Goal: Information Seeking & Learning: Learn about a topic

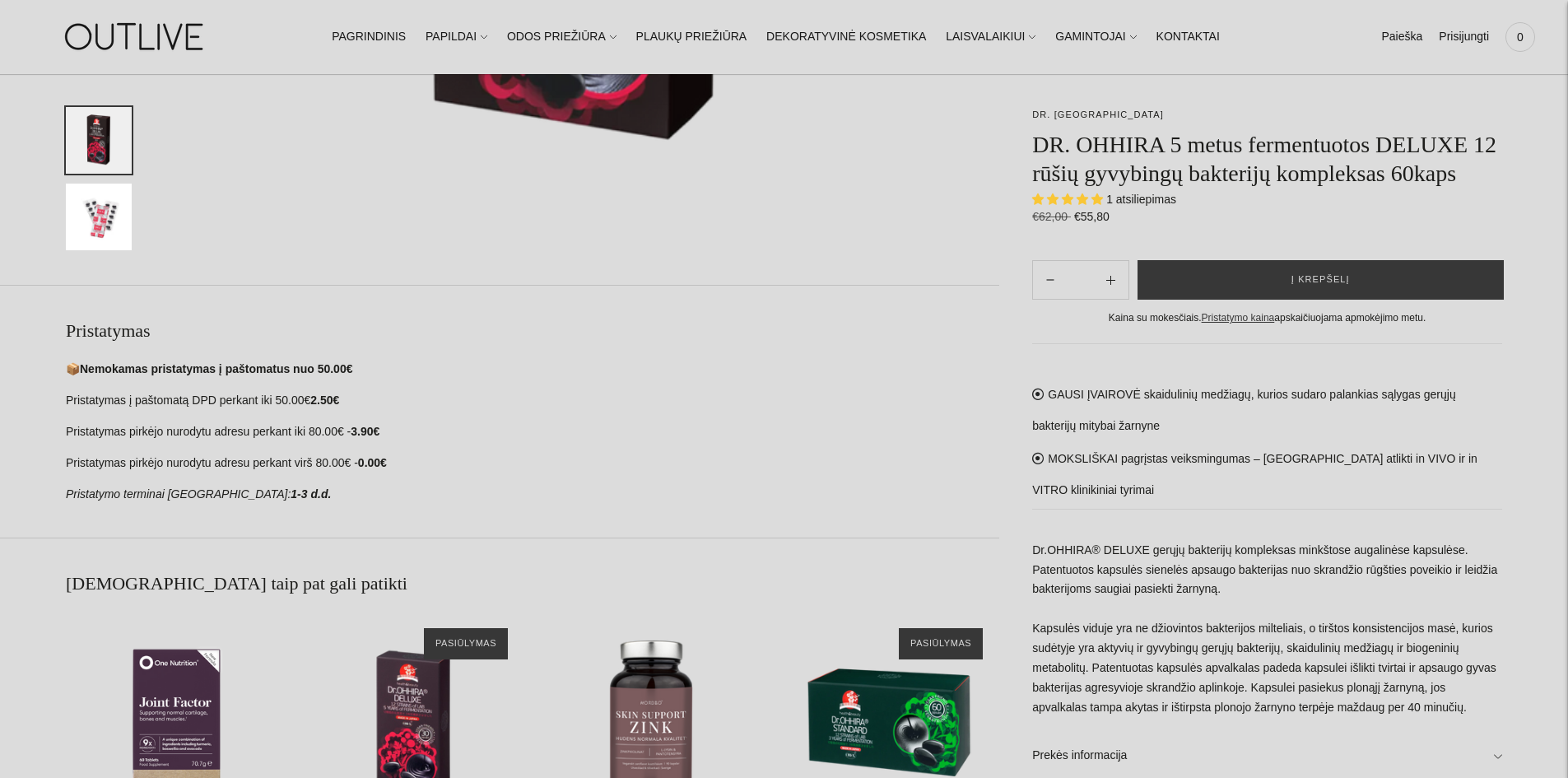
scroll to position [988, 0]
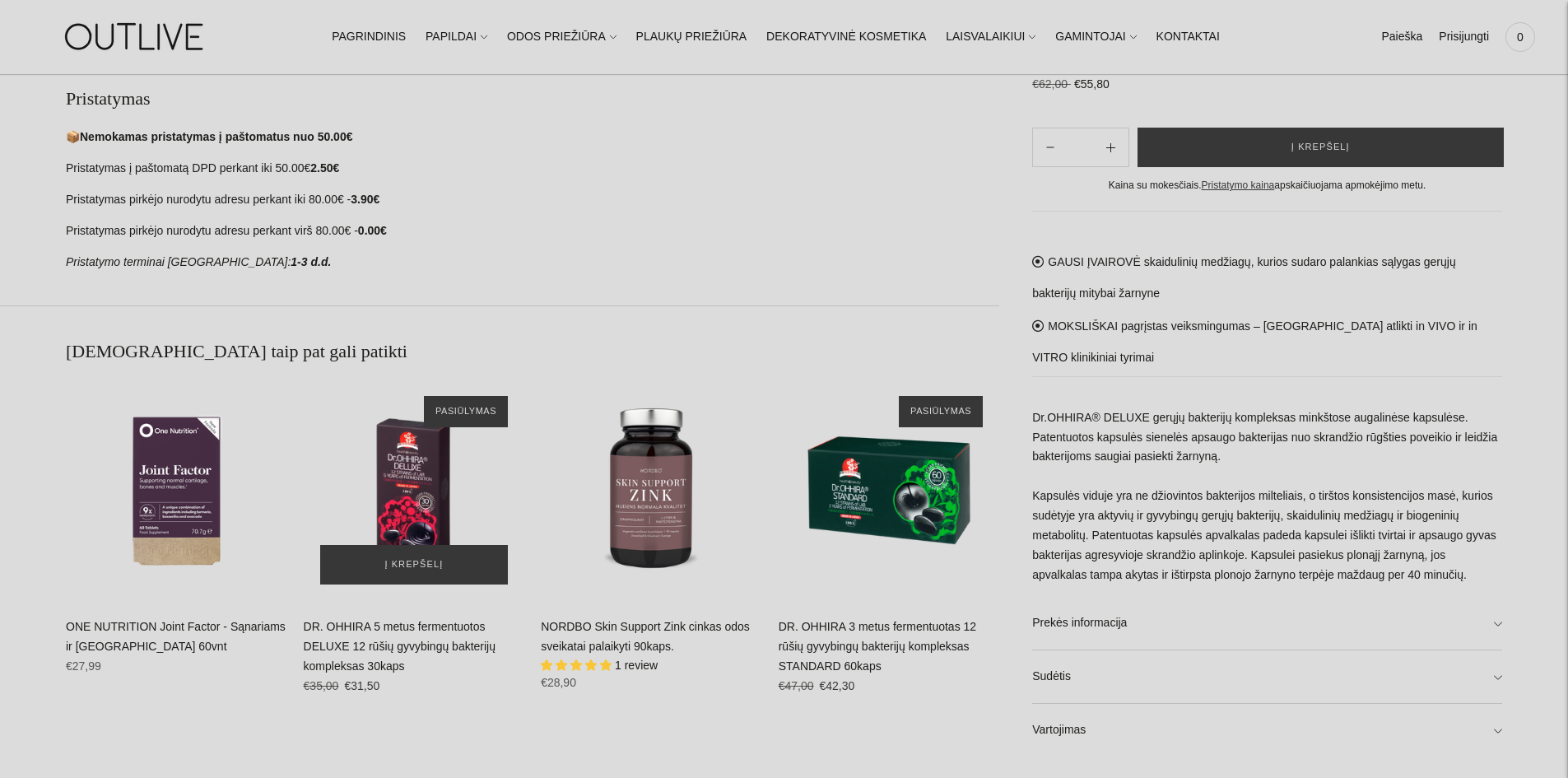
click at [416, 503] on img "DR. OHHIRA 5 metus fermentuotos DELUXE 12 rūšių gyvybingų bakterijų kompleksas …" at bounding box center [414, 490] width 221 height 221
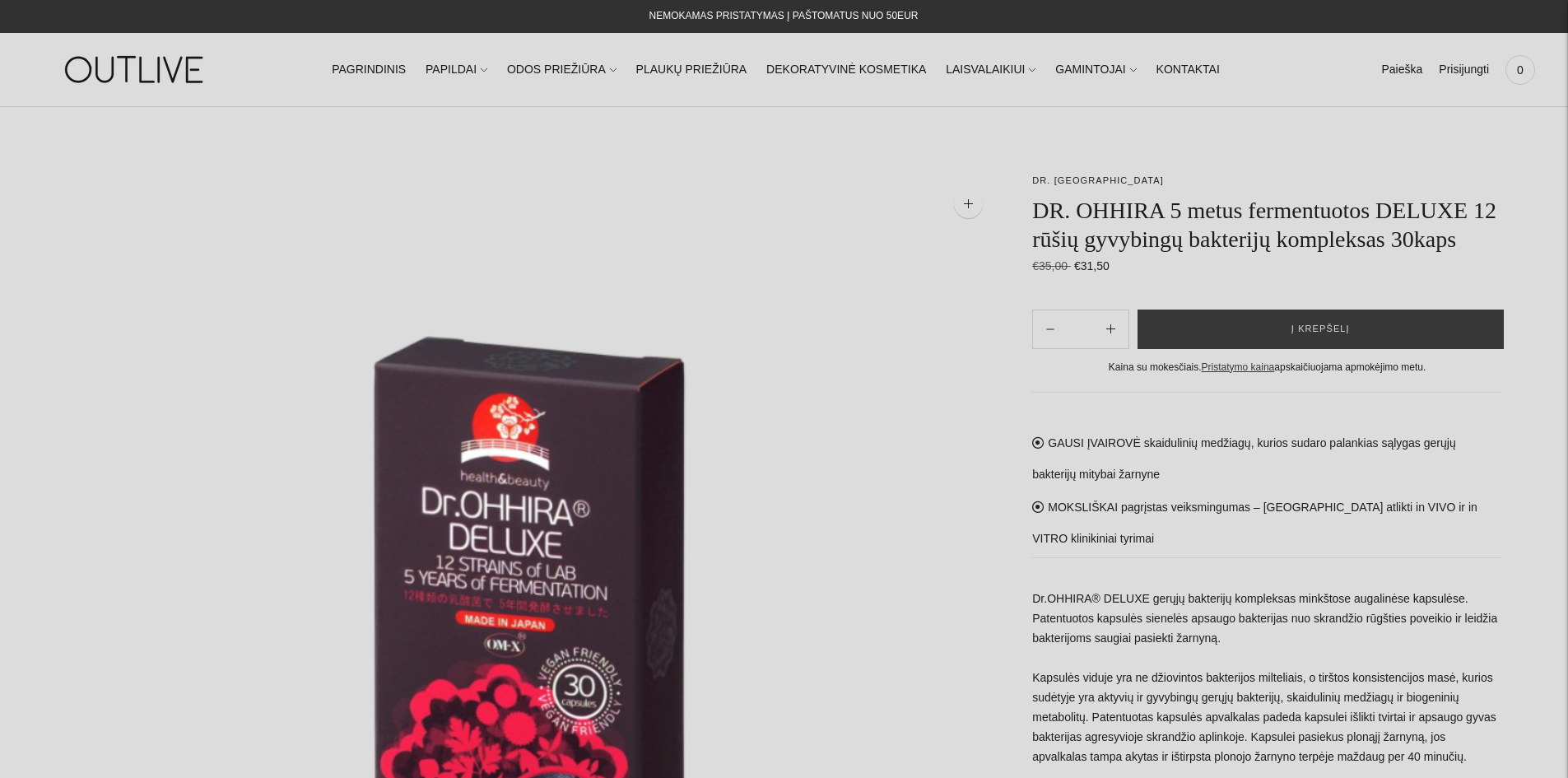
scroll to position [82, 0]
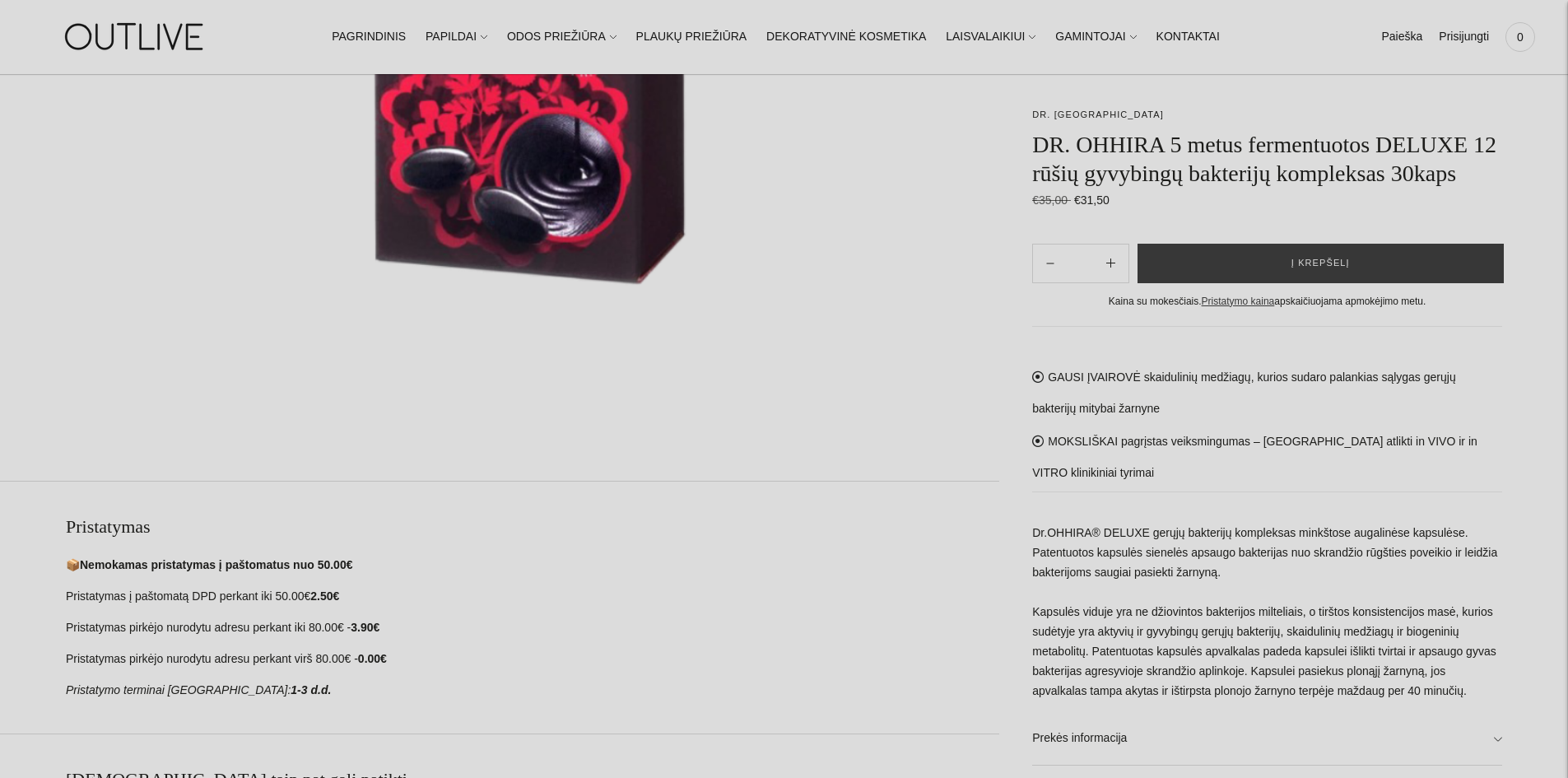
click at [1351, 574] on p "Dr.OHHIRA® DELUXE gerųjų bakterijų kompleksas minkštose augalinėse kapsulėse. P…" at bounding box center [1267, 612] width 470 height 177
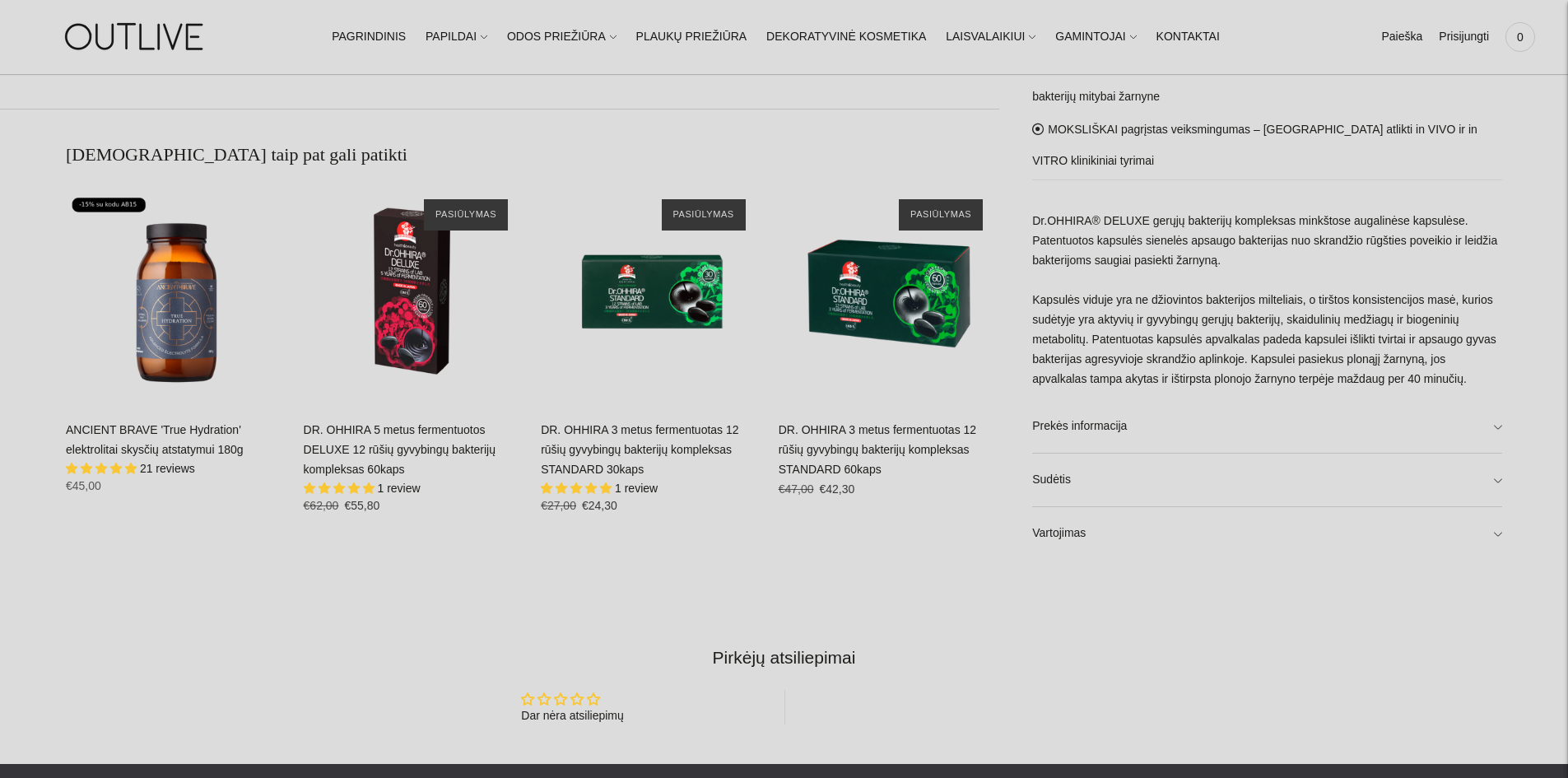
scroll to position [1318, 0]
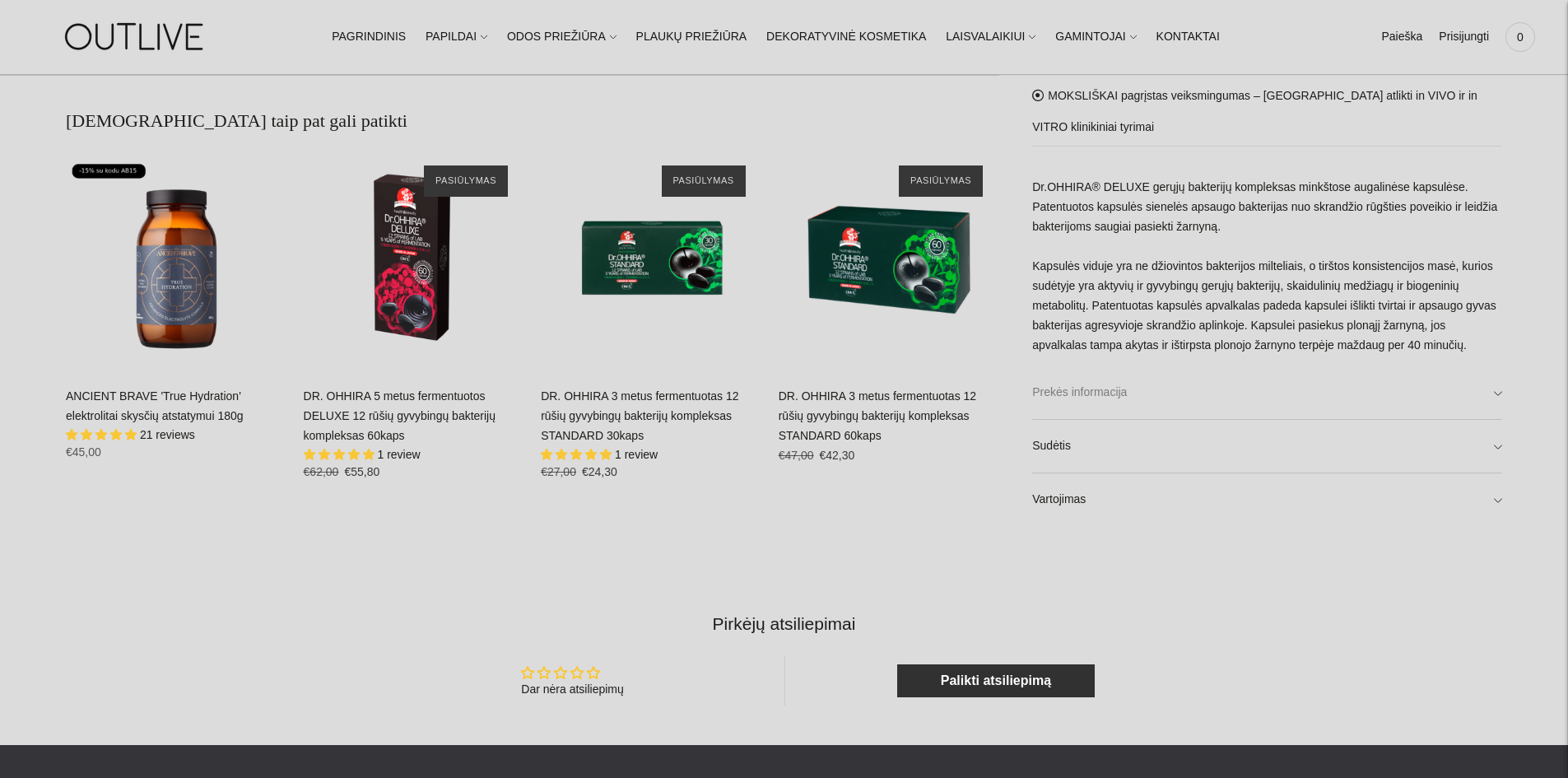
click at [1294, 396] on link "Prekės informacija" at bounding box center [1267, 393] width 470 height 53
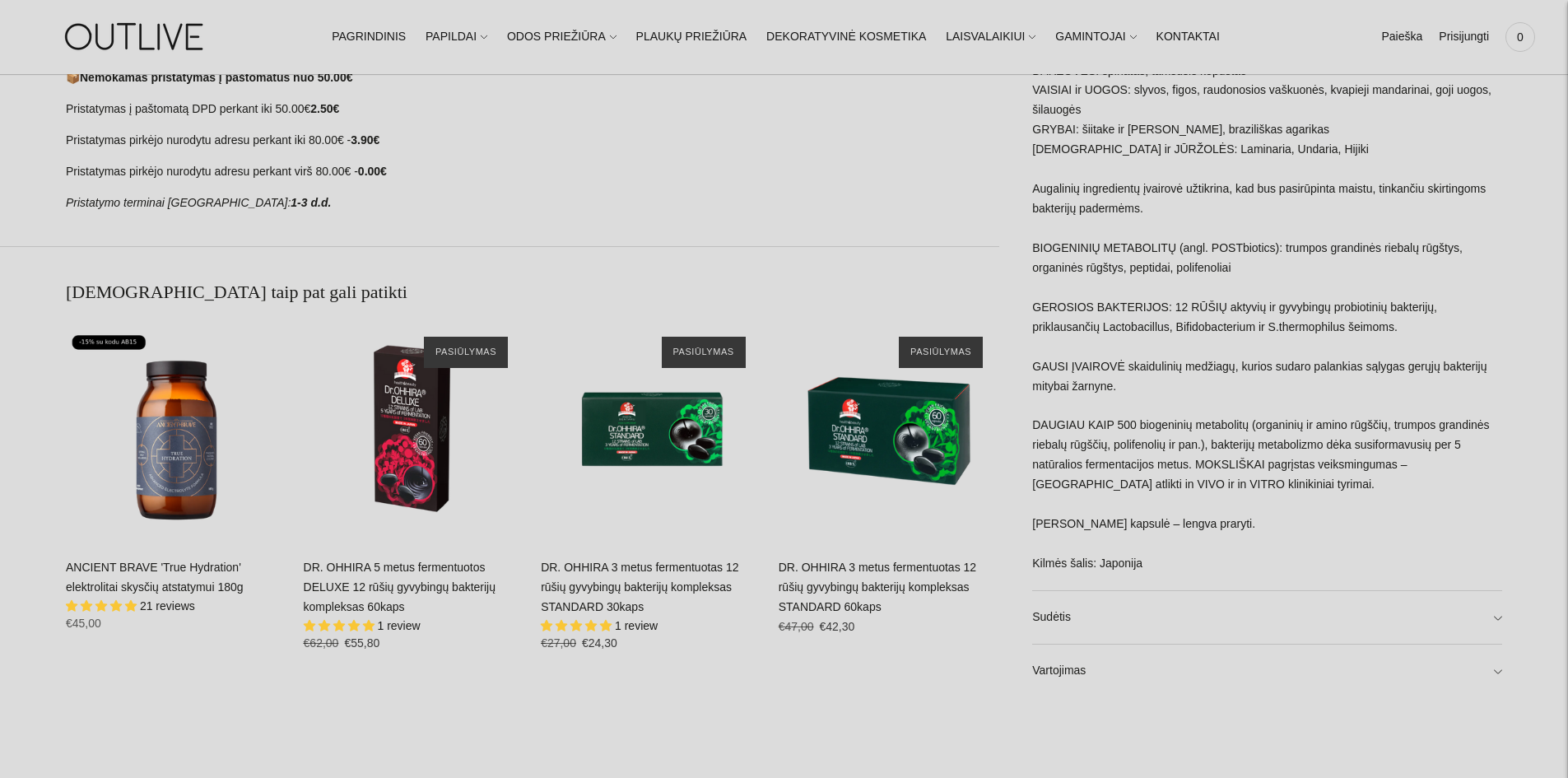
scroll to position [1153, 0]
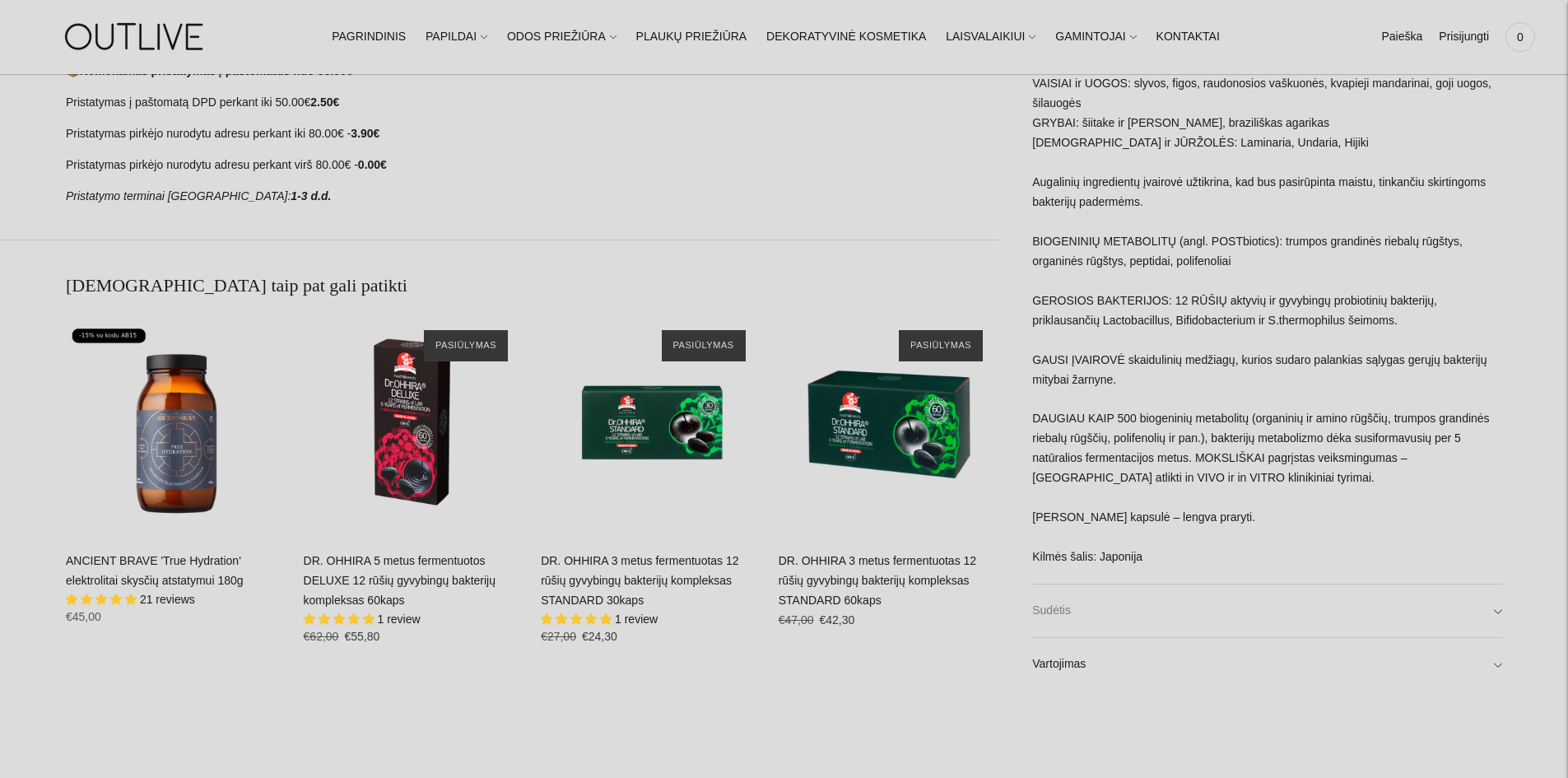
click at [1185, 623] on link "Sudėtis" at bounding box center [1267, 611] width 470 height 53
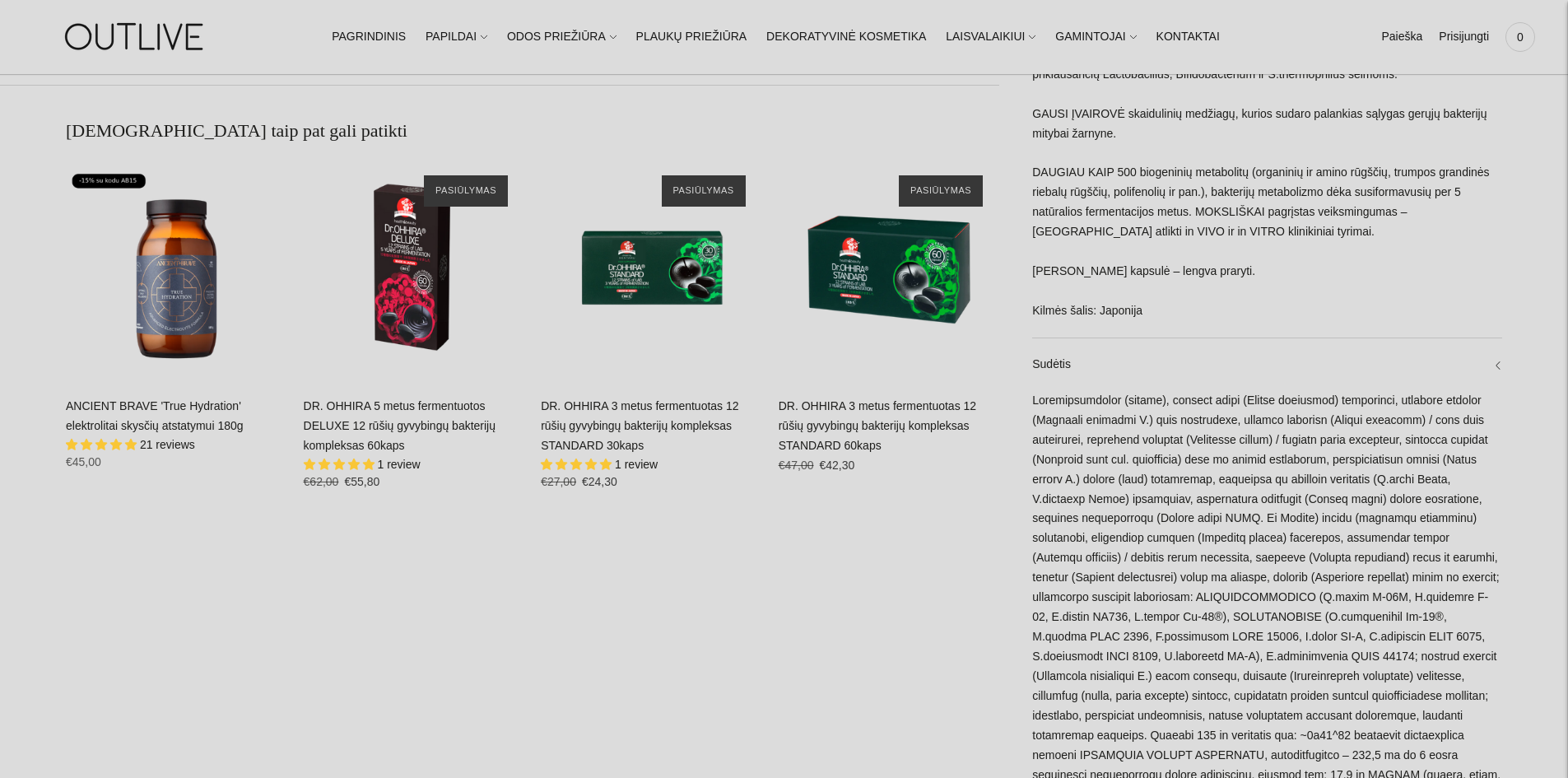
scroll to position [1564, 0]
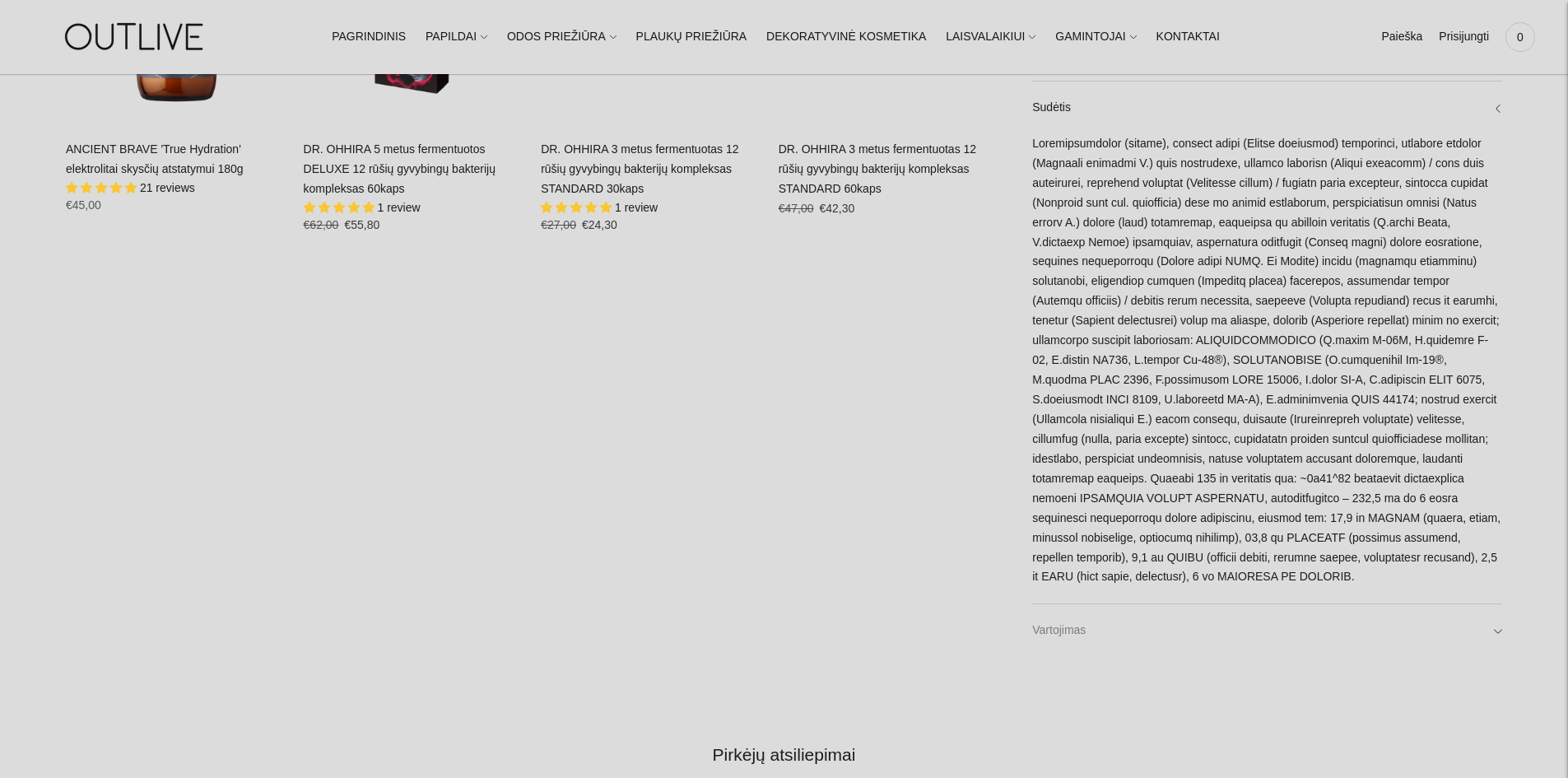
click at [1177, 642] on link "Vartojimas" at bounding box center [1267, 630] width 470 height 53
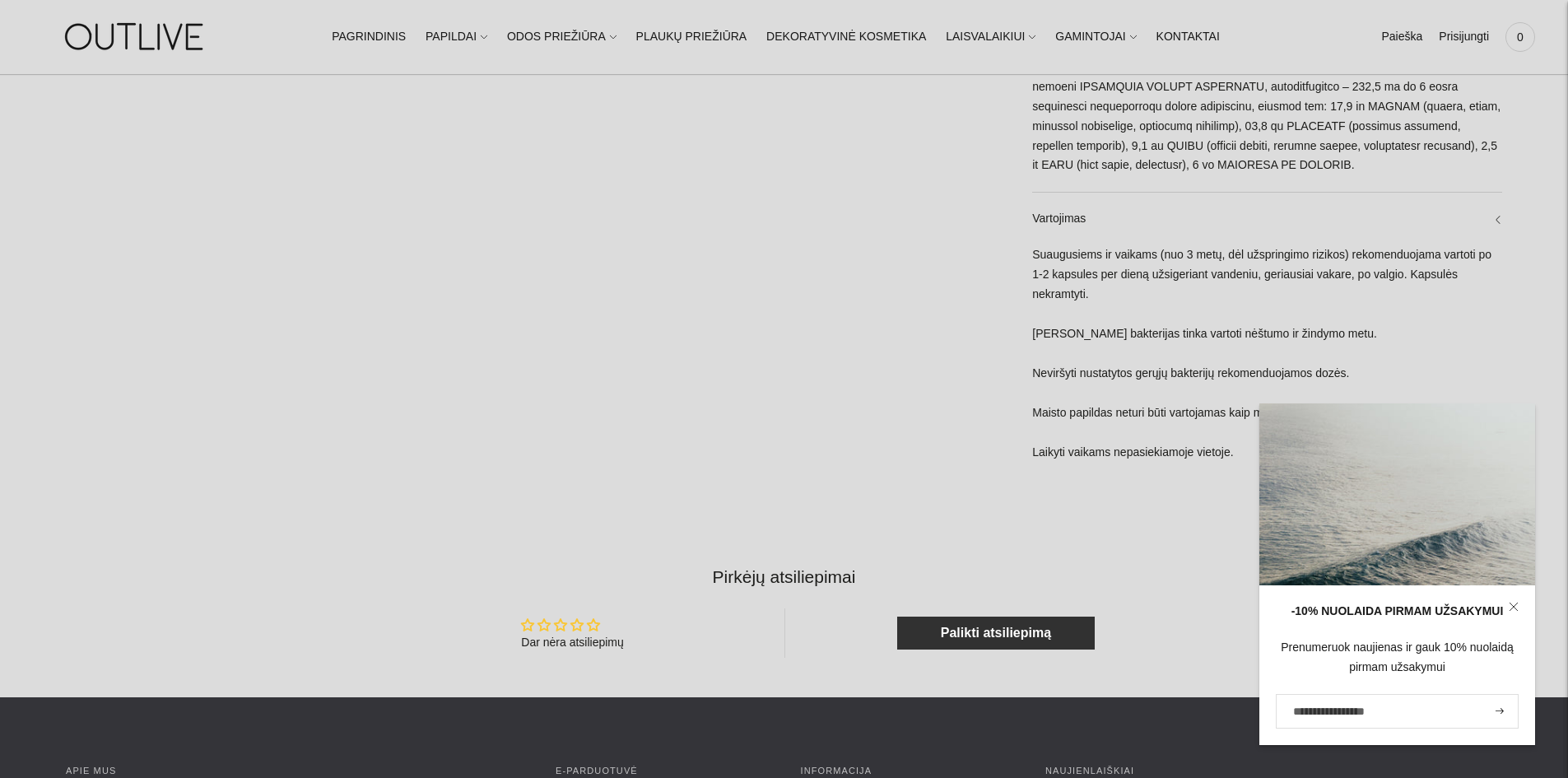
scroll to position [2058, 0]
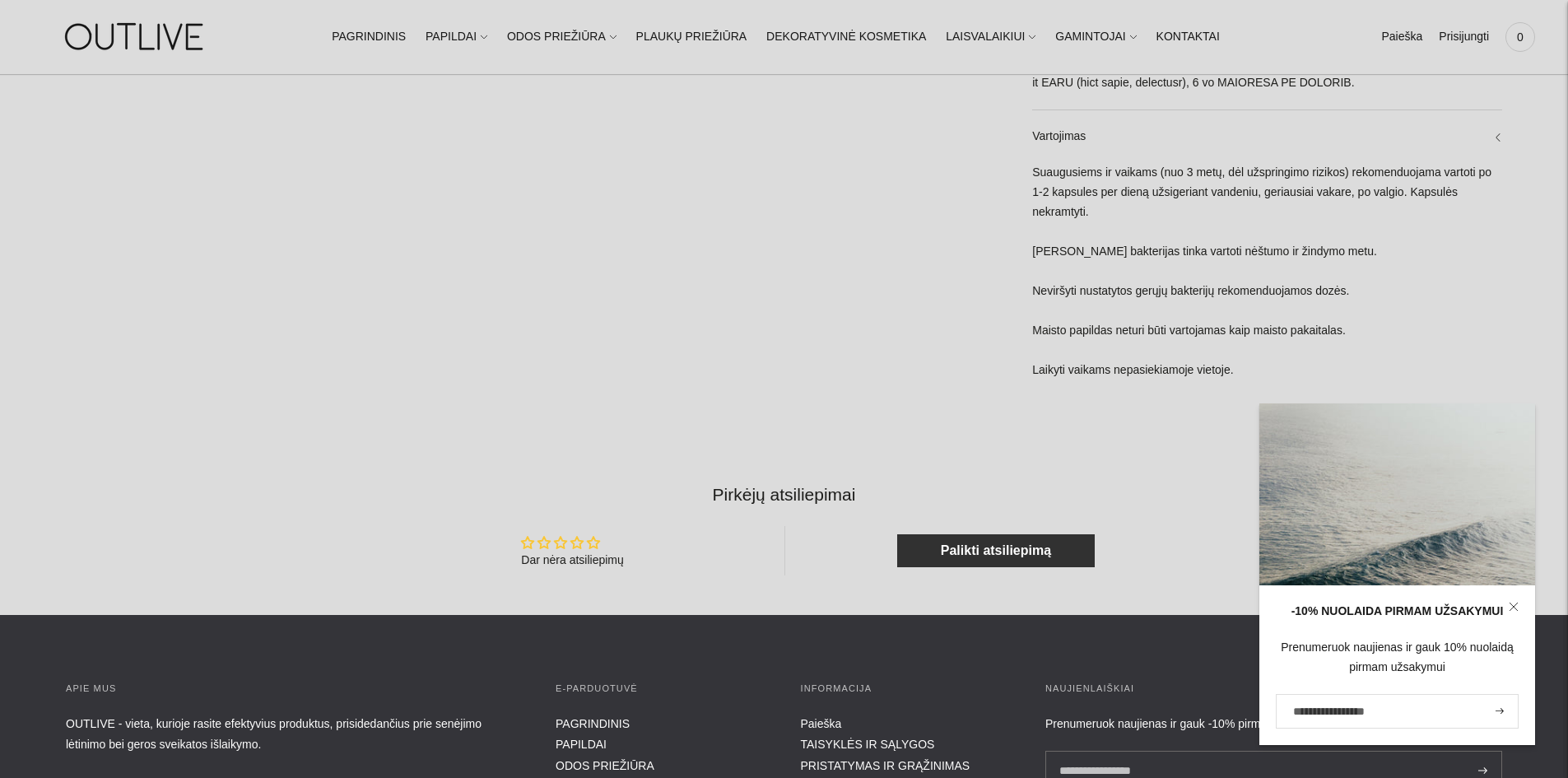
click at [1517, 605] on icon at bounding box center [1514, 607] width 10 height 10
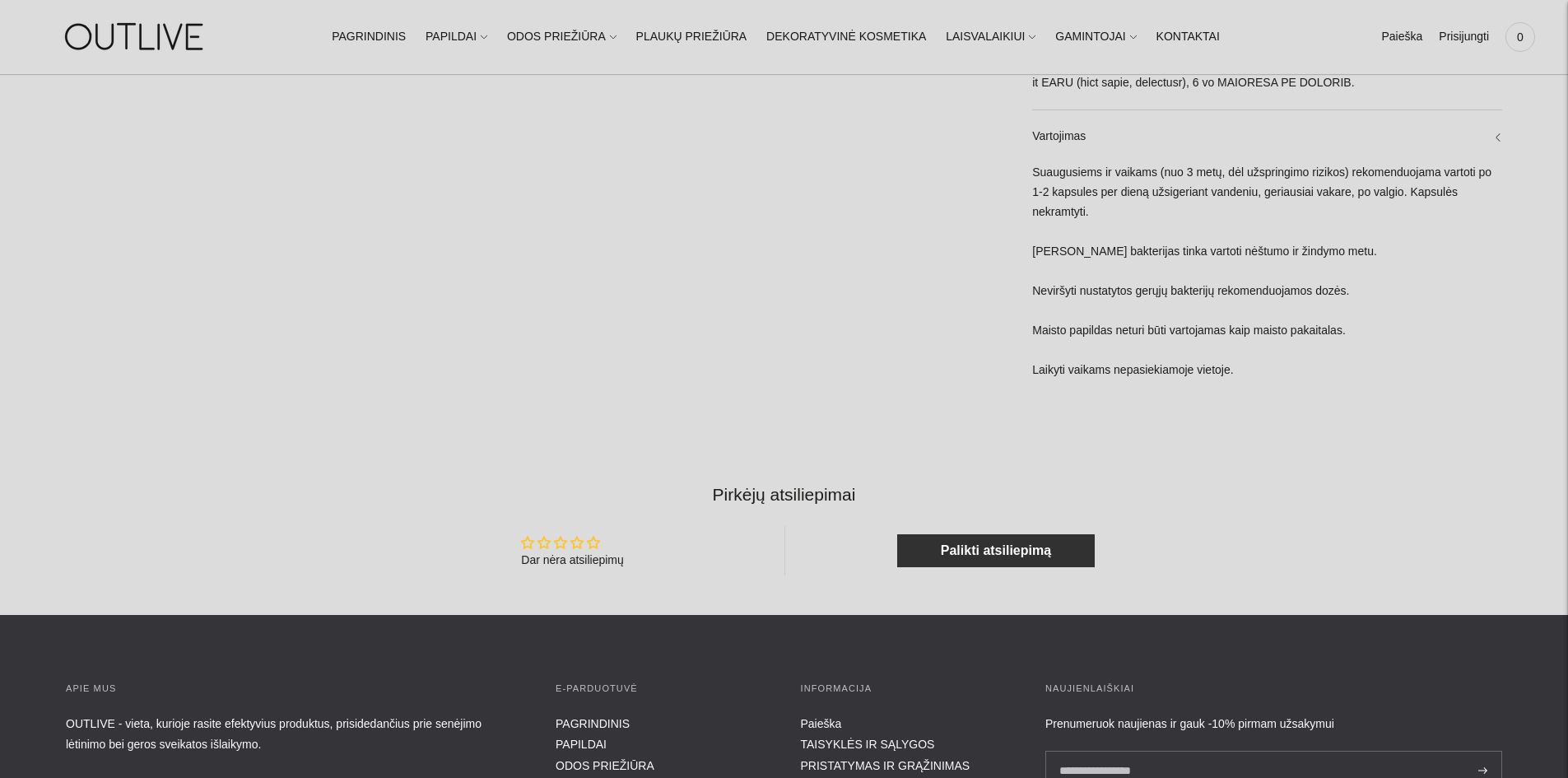
click at [1086, 255] on div "Suaugusiems ir vaikams (nuo 3 metų, dėl užspringimo rizikos) rekomenduojama var…" at bounding box center [1267, 280] width 470 height 233
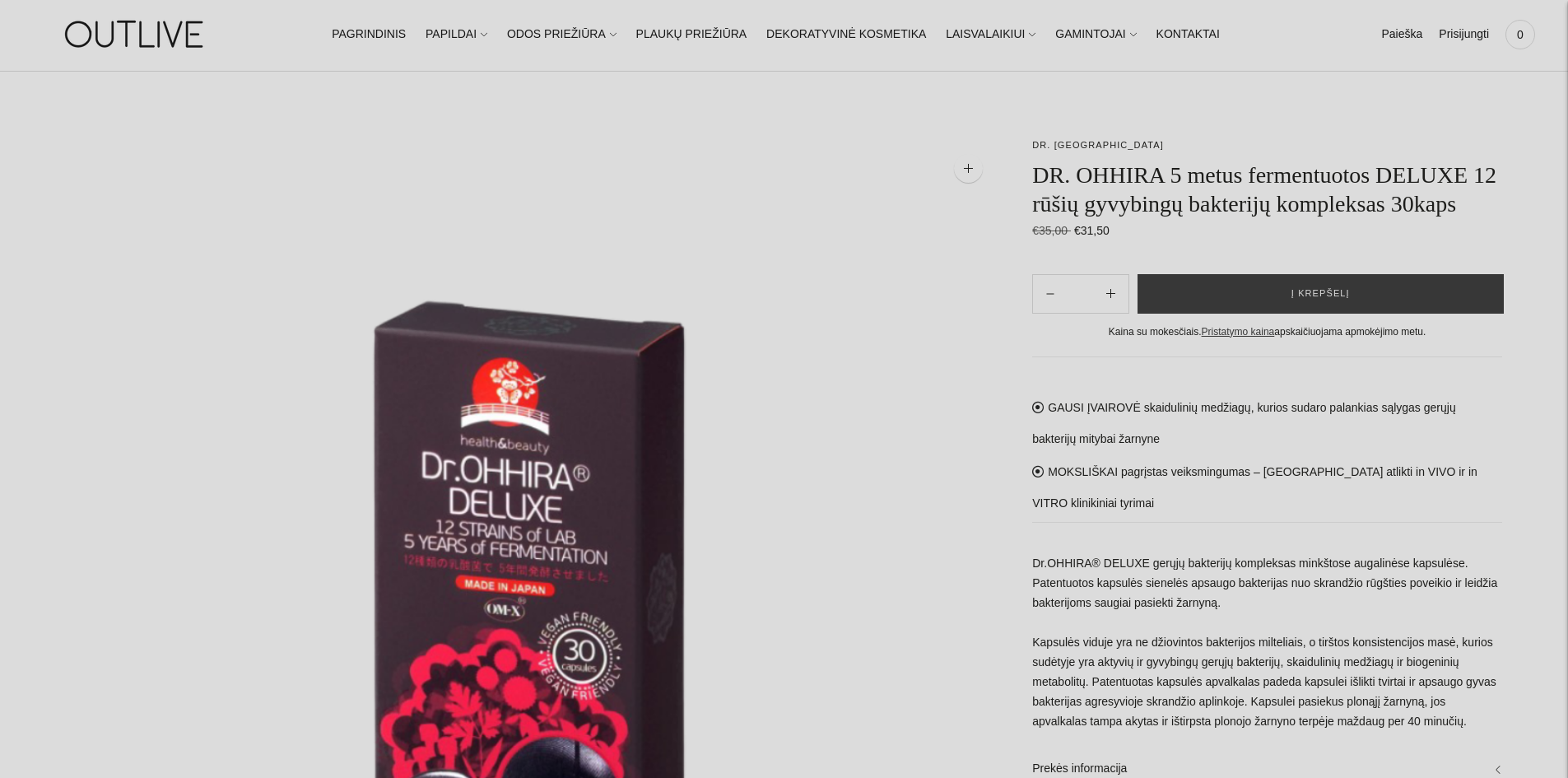
scroll to position [0, 0]
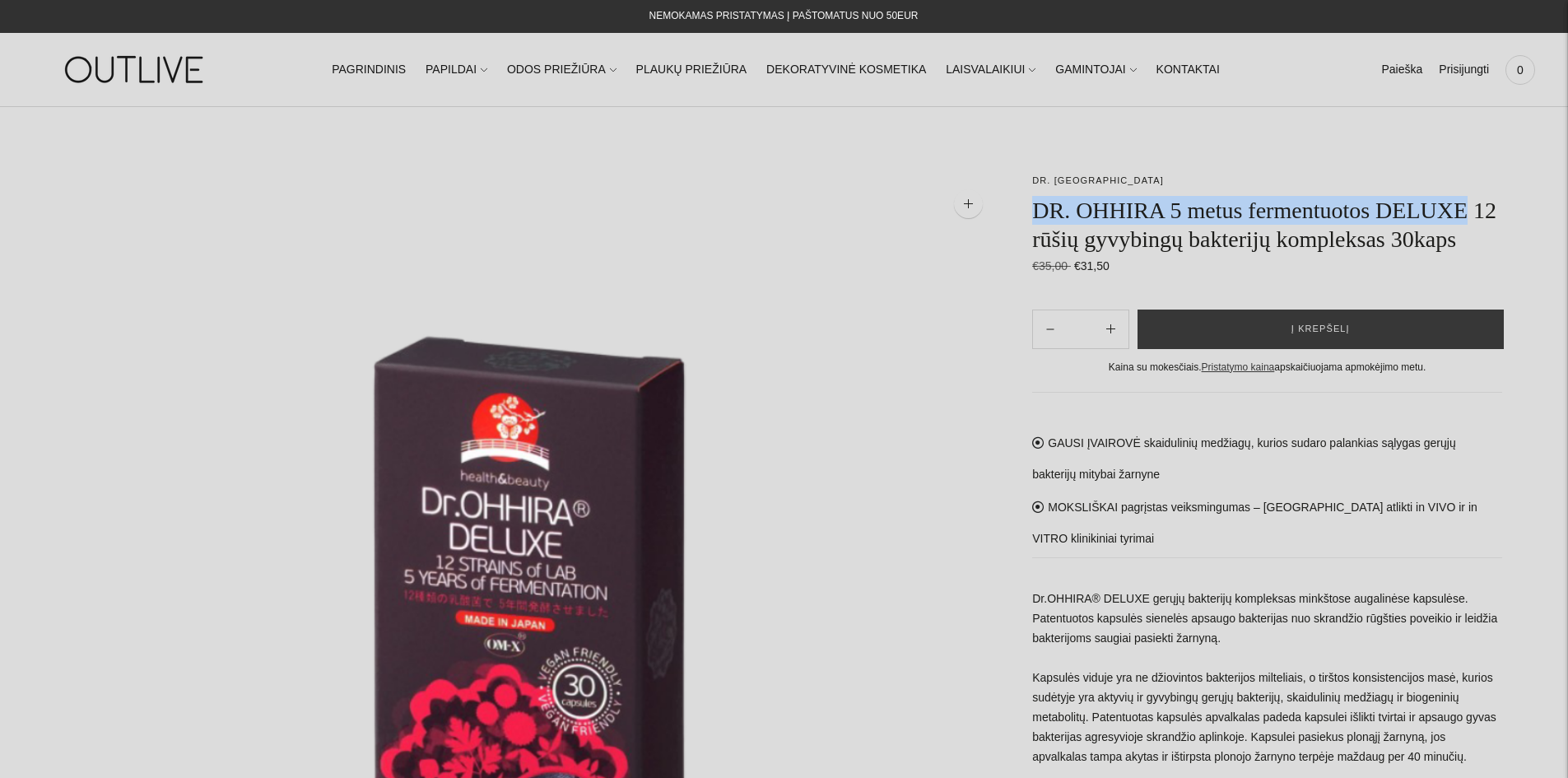
drag, startPoint x: 1036, startPoint y: 198, endPoint x: 1126, endPoint y: 233, distance: 96.6
click at [1126, 233] on h1 "DR. OHHIRA 5 metus fermentuotos DELUXE 12 rūšių gyvybingų bakterijų kompleksas …" at bounding box center [1267, 225] width 470 height 58
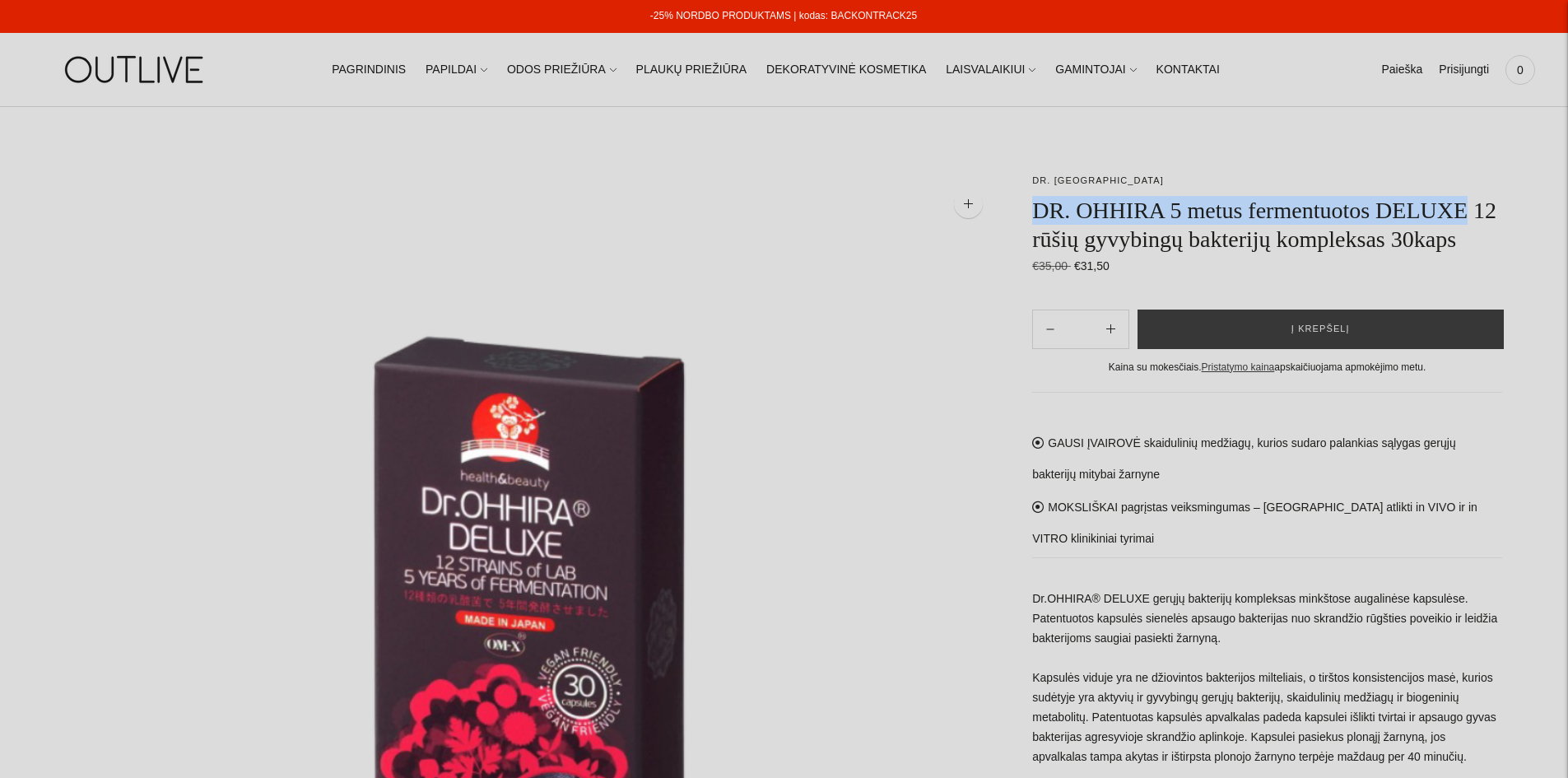
copy h1 "DR. OHHIRA 5 metus fermentuotos DELUXE"
